Goal: Contribute content

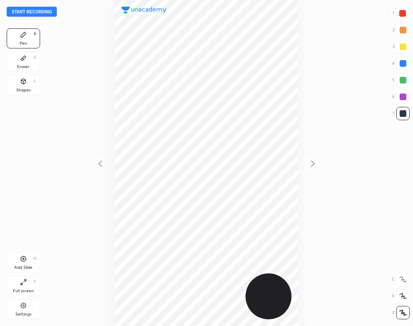
scroll to position [326, 279]
click at [42, 9] on button "Start recording" at bounding box center [32, 12] width 50 height 10
click at [27, 264] on div "Add Slide H" at bounding box center [23, 263] width 33 height 20
click at [15, 79] on div "Shapes L" at bounding box center [23, 85] width 33 height 20
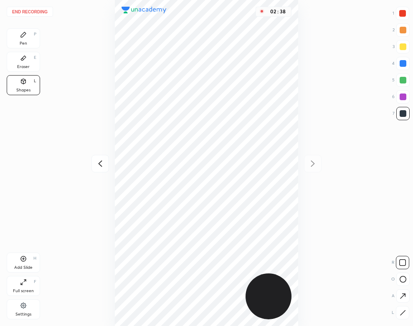
click at [17, 23] on div "End recording 1 2 3 4 5 6 7 R O A L C X Z Erase all C X Z Pen P Eraser E Shapes…" at bounding box center [206, 163] width 413 height 326
click at [33, 36] on div "Pen P" at bounding box center [23, 38] width 33 height 20
click at [33, 10] on button "End recording" at bounding box center [30, 12] width 46 height 10
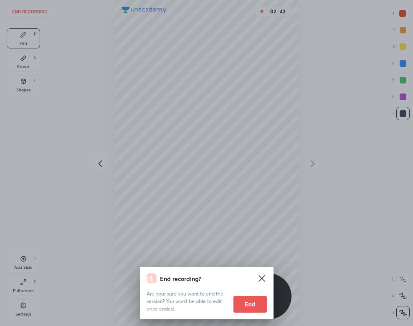
click at [254, 303] on button "End" at bounding box center [249, 304] width 33 height 17
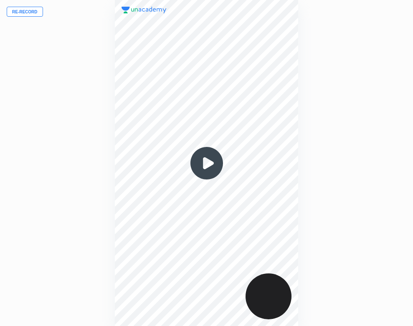
click at [203, 161] on img at bounding box center [207, 163] width 40 height 40
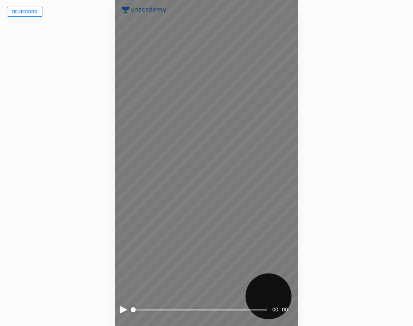
click at [122, 307] on div at bounding box center [124, 310] width 8 height 8
